Goal: Information Seeking & Learning: Learn about a topic

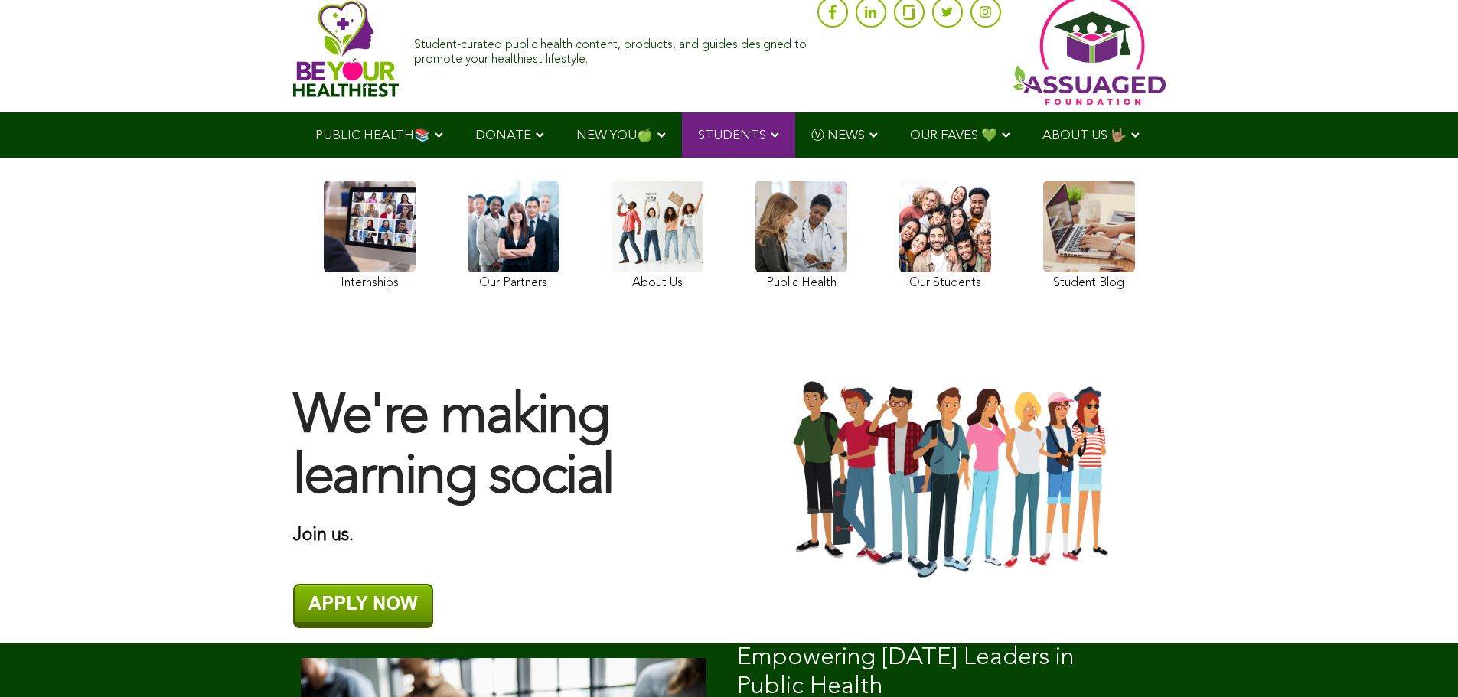
scroll to position [77, 0]
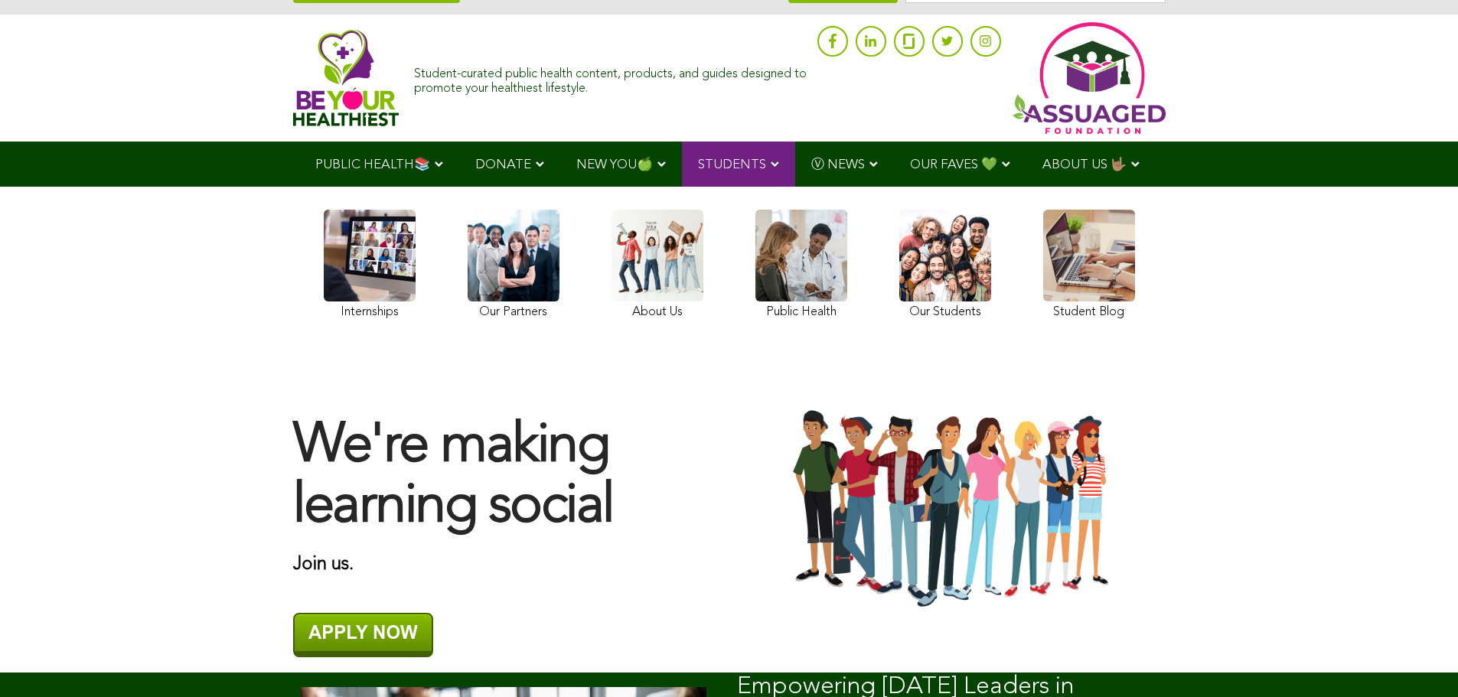
click at [783, 256] on link at bounding box center [802, 267] width 92 height 114
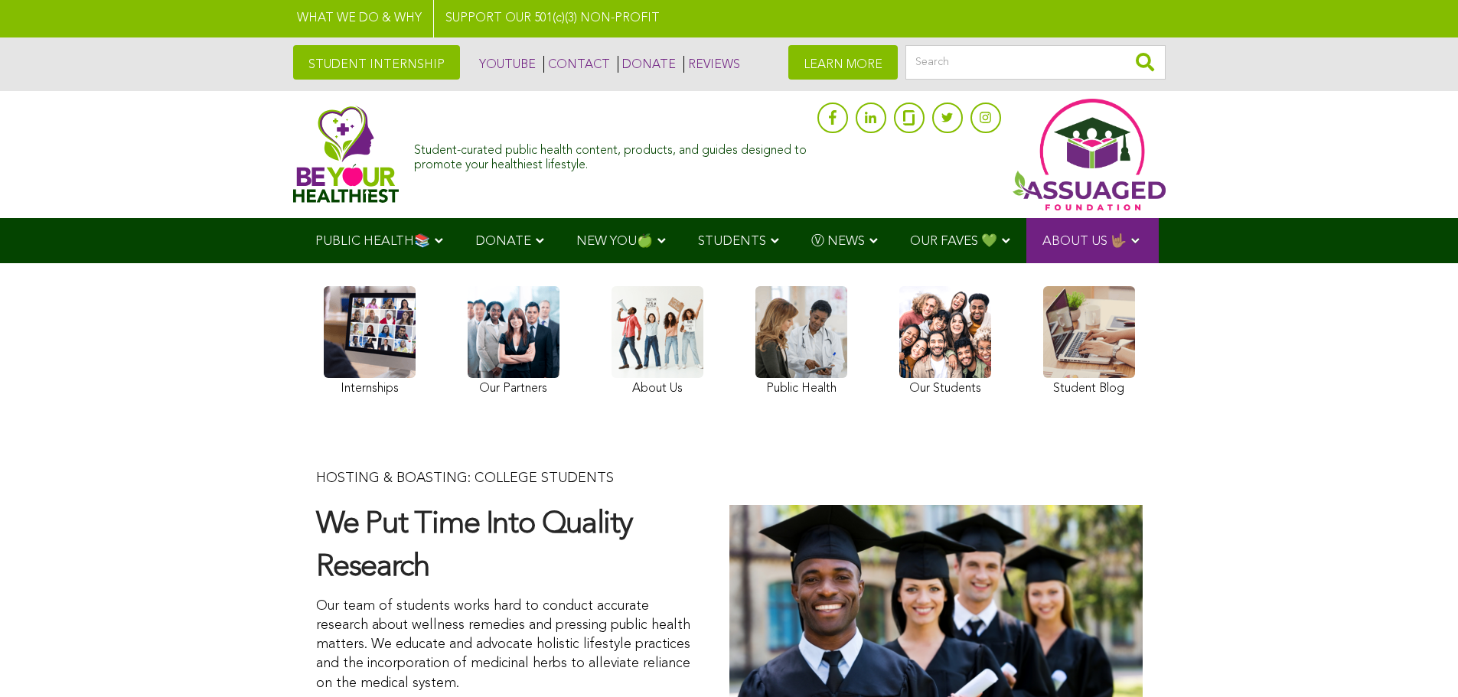
click at [397, 334] on link at bounding box center [370, 343] width 92 height 114
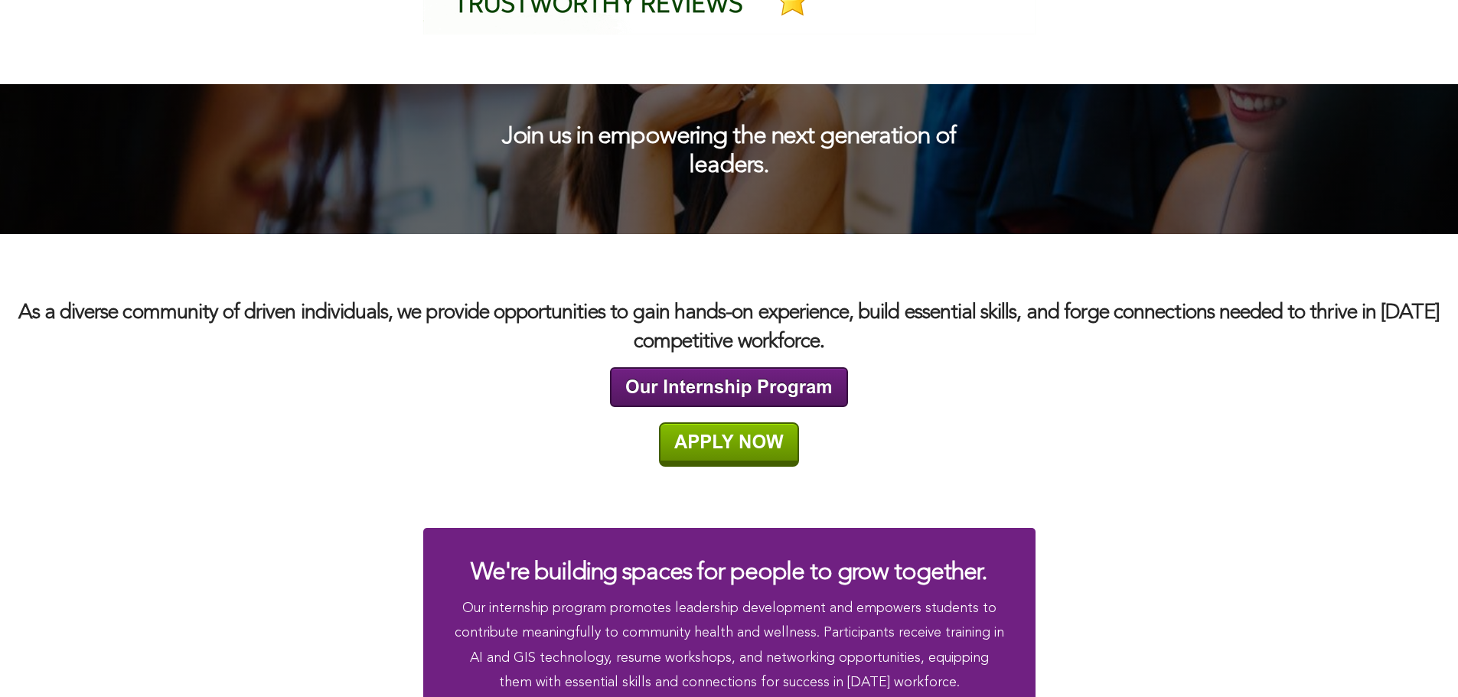
scroll to position [2450, 0]
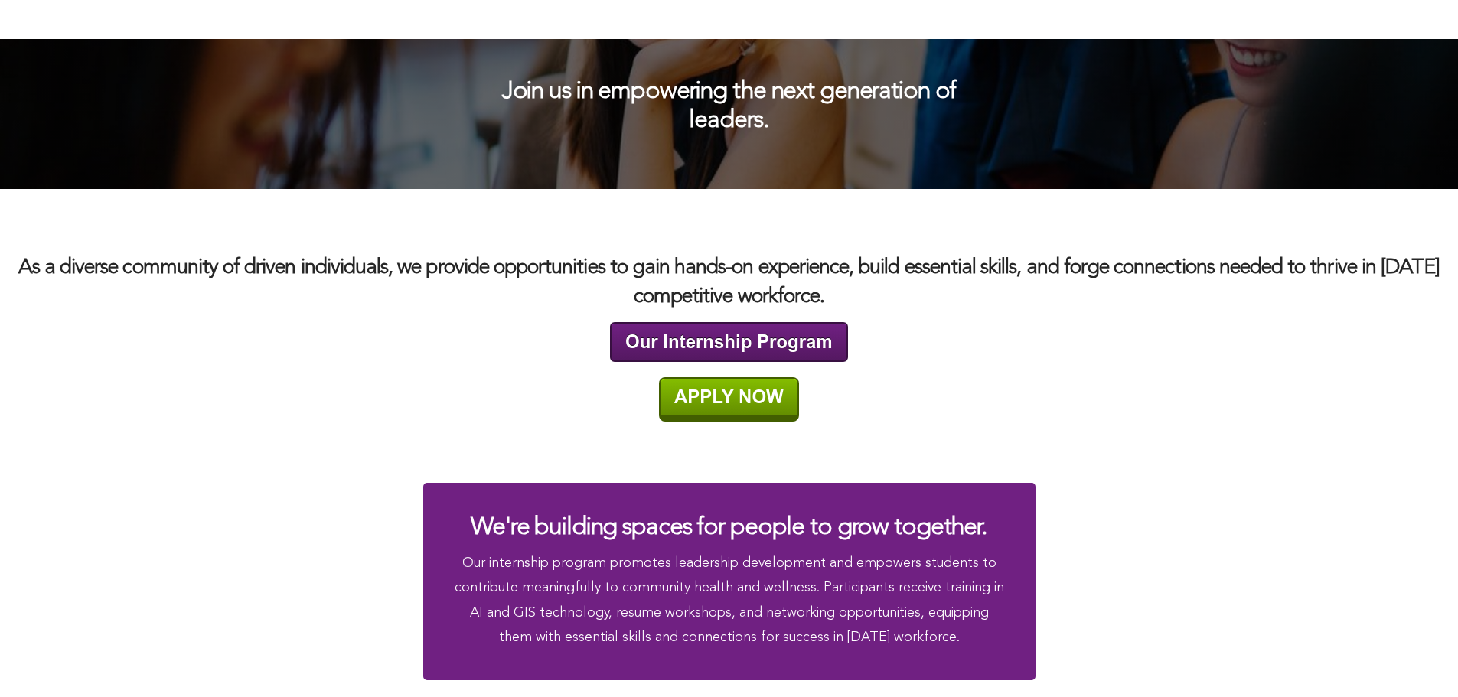
click at [811, 341] on img at bounding box center [729, 342] width 238 height 40
click at [779, 403] on img at bounding box center [729, 399] width 140 height 44
